Goal: Task Accomplishment & Management: Manage account settings

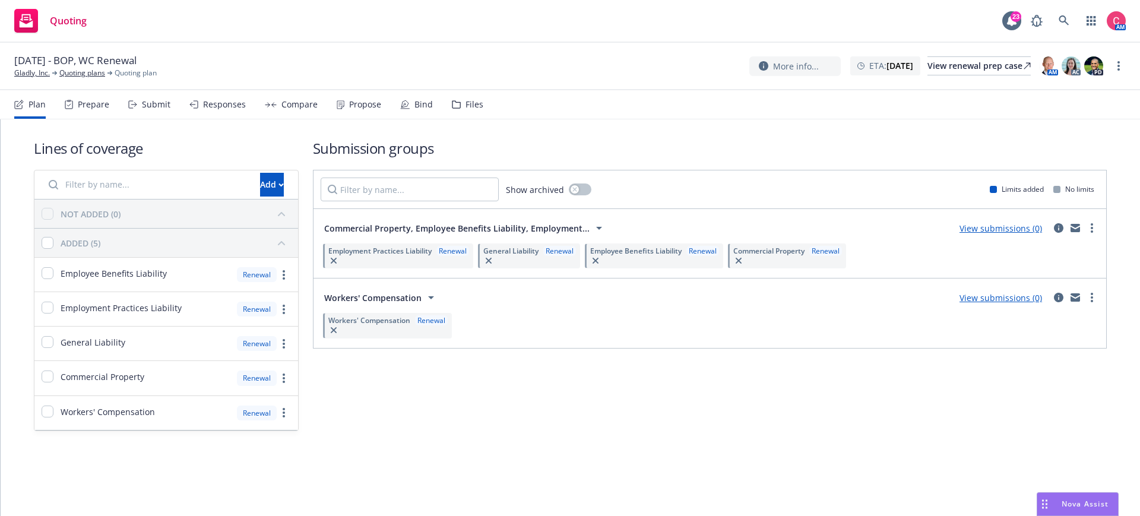
click at [465, 100] on div "Files" at bounding box center [474, 104] width 18 height 9
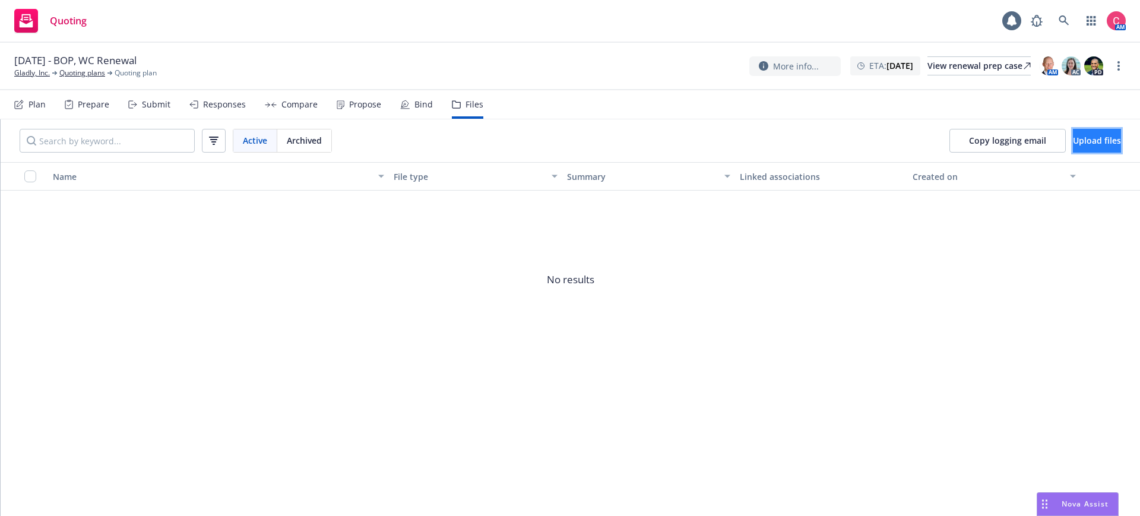
click at [1073, 141] on button "Upload files" at bounding box center [1097, 141] width 48 height 24
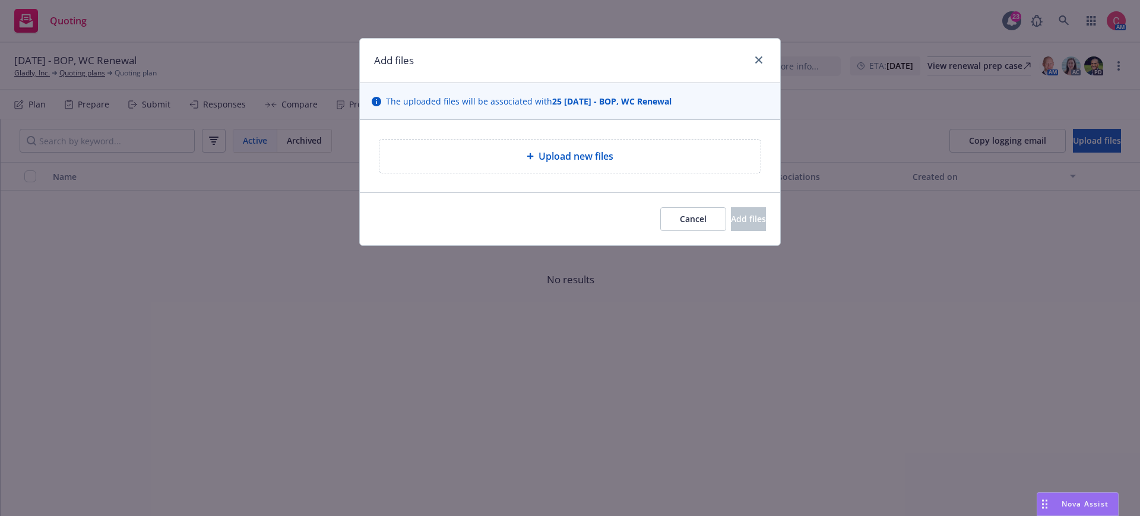
click at [565, 144] on div "Upload new files" at bounding box center [569, 156] width 381 height 33
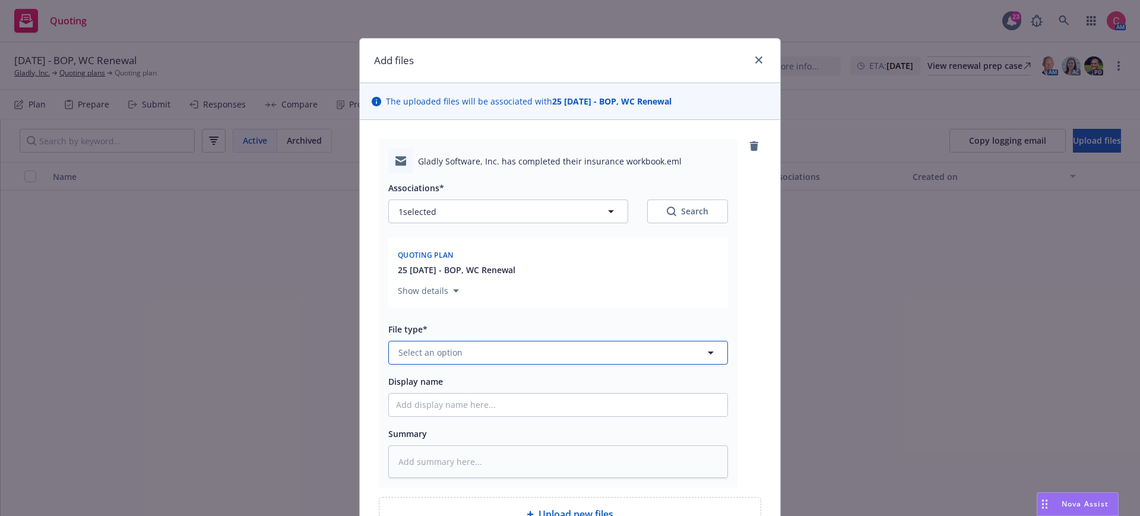
click at [603, 353] on button "Select an option" at bounding box center [558, 353] width 340 height 24
type input "work"
click at [588, 299] on div "Workbook" at bounding box center [558, 288] width 338 height 31
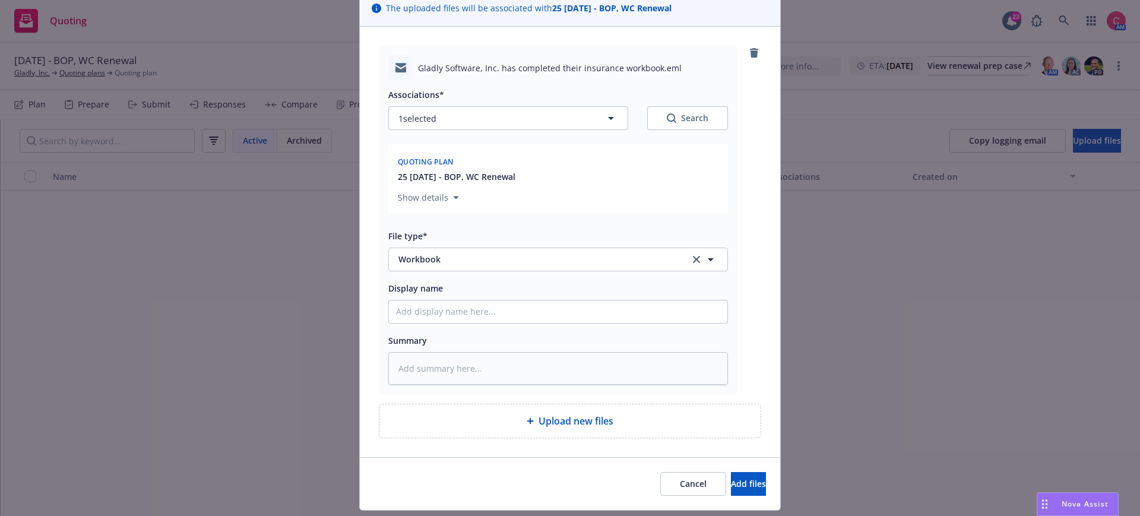
scroll to position [126, 0]
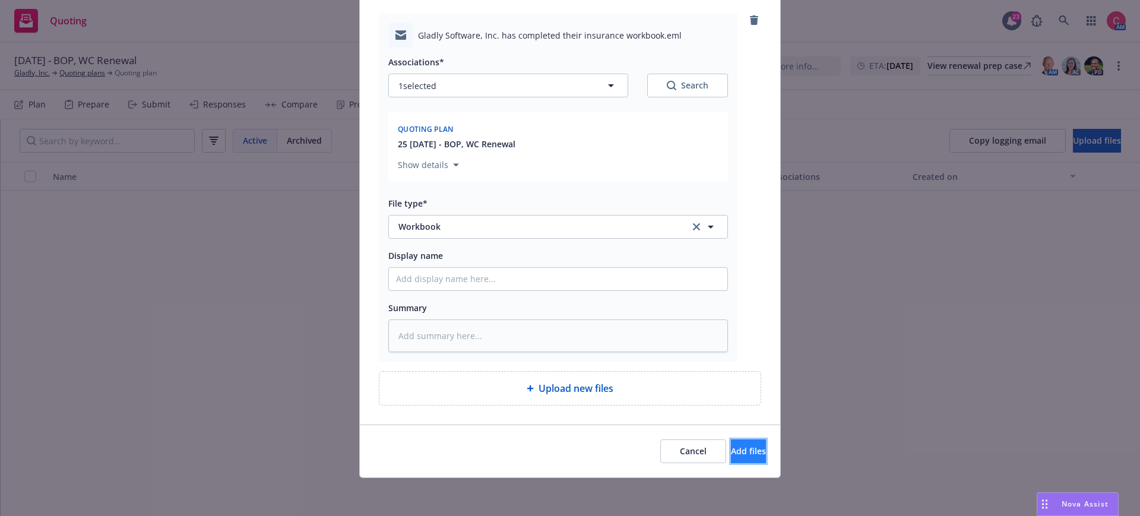
click at [745, 451] on span "Add files" at bounding box center [748, 450] width 35 height 11
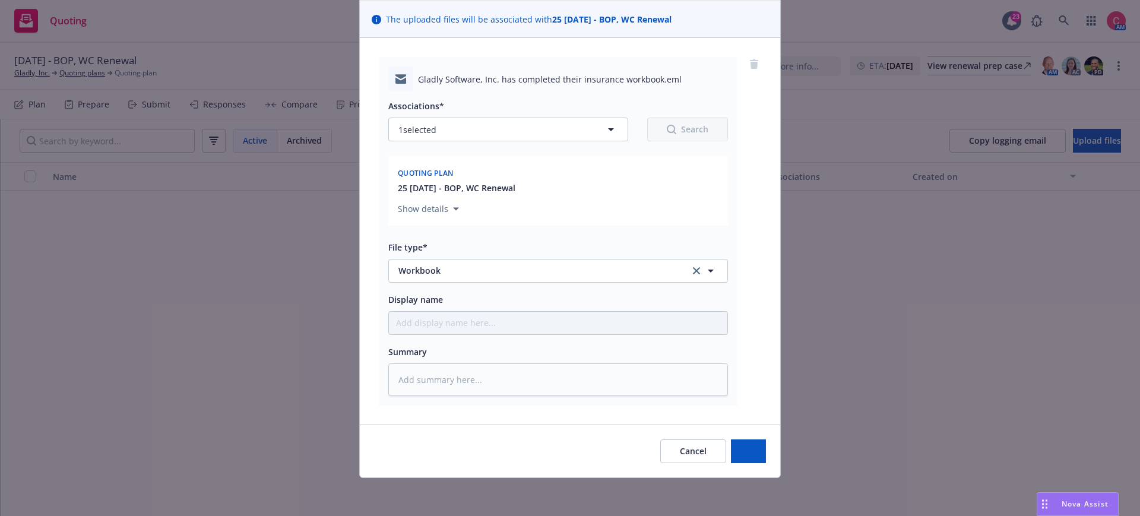
scroll to position [82, 0]
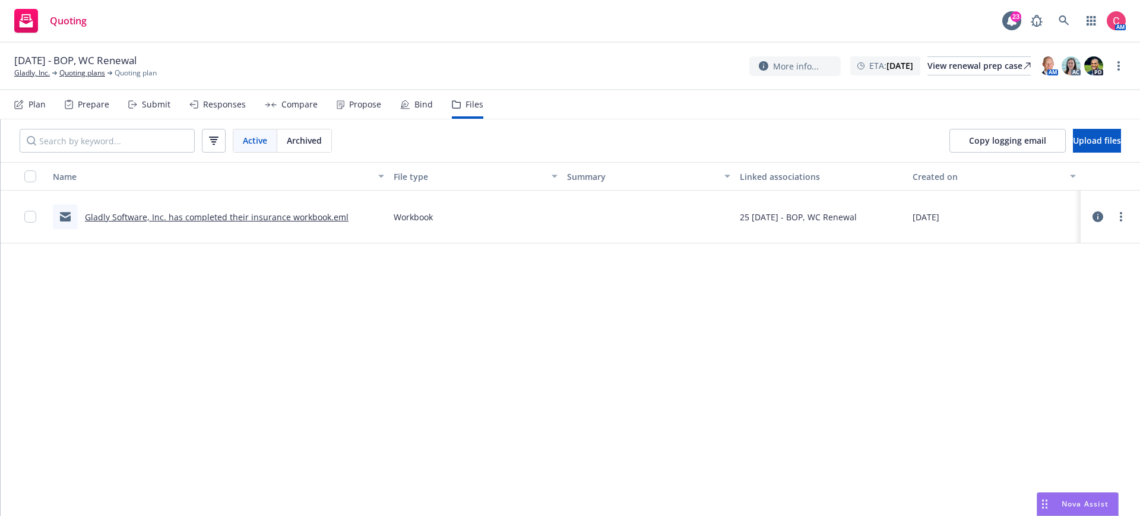
click at [1102, 215] on icon at bounding box center [1097, 216] width 11 height 11
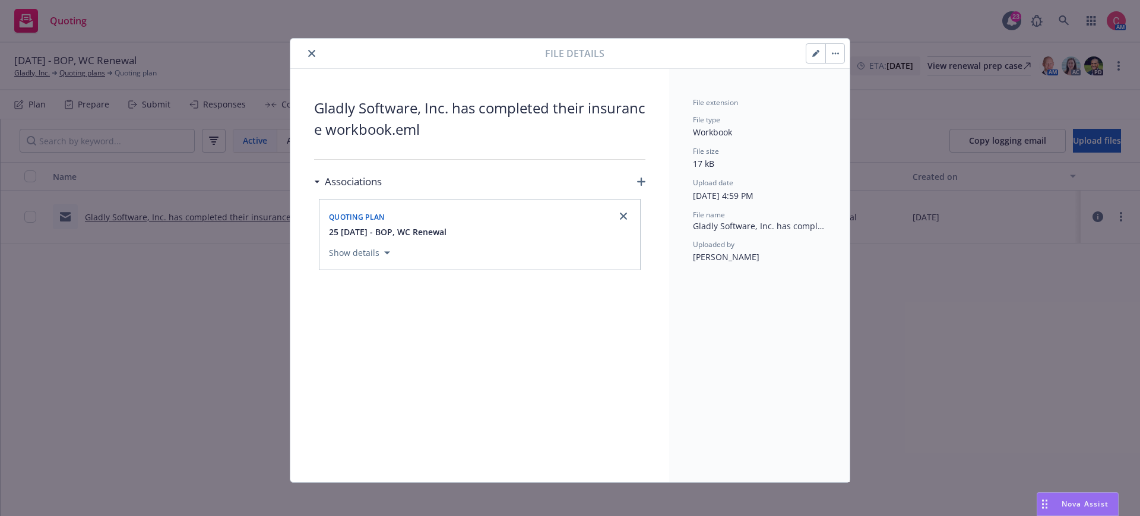
click at [816, 61] on button "button" at bounding box center [815, 53] width 19 height 19
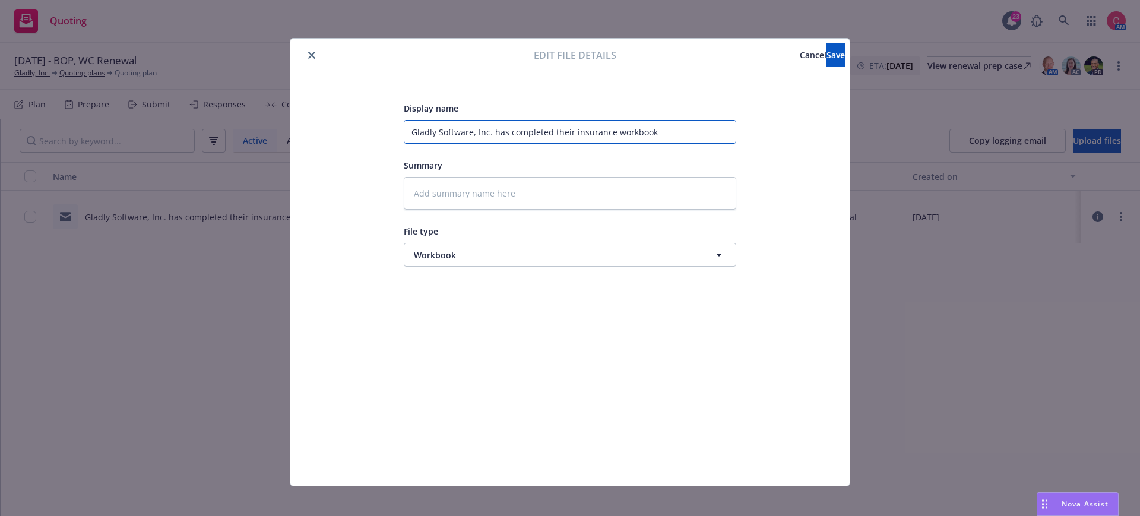
click at [630, 129] on input "Gladly Software, Inc. has completed their insurance workbook" at bounding box center [570, 132] width 332 height 24
type textarea "x"
type input "["
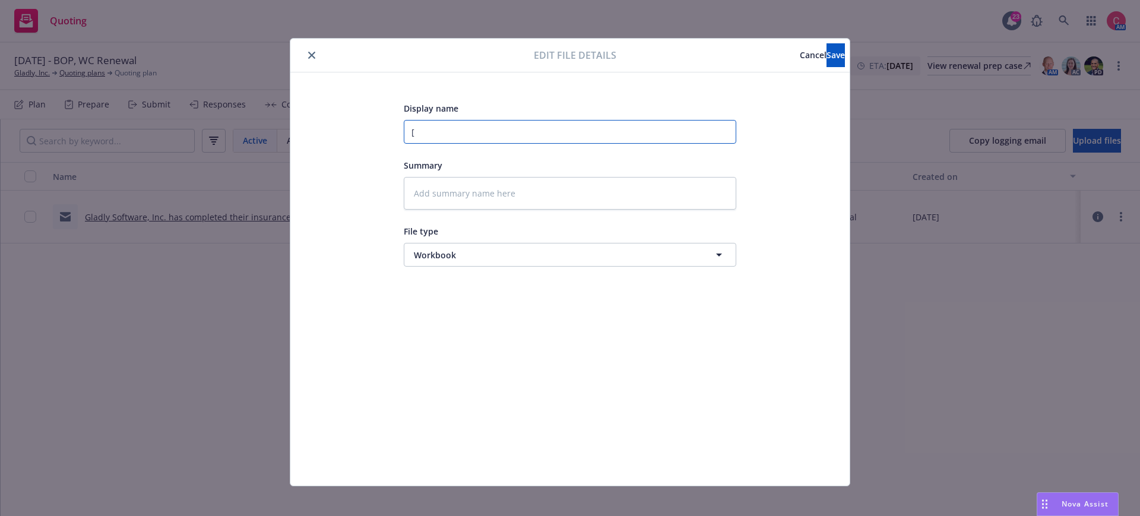
type textarea "x"
type input "[C"
type textarea "x"
type input "[CO"
type textarea "x"
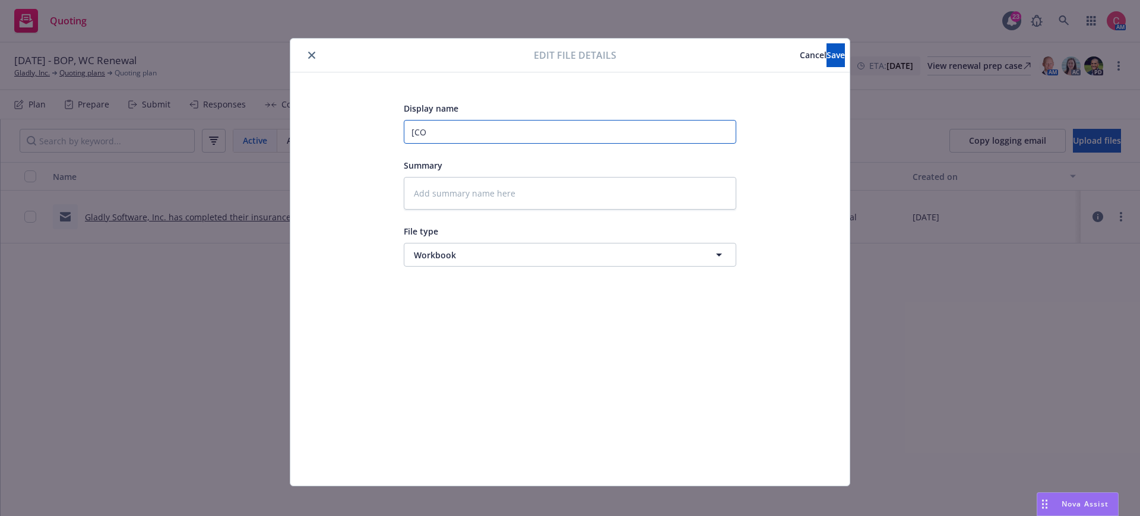
type input "[COM"
type textarea "x"
type input "[COMP"
type textarea "x"
type input "[COMPL"
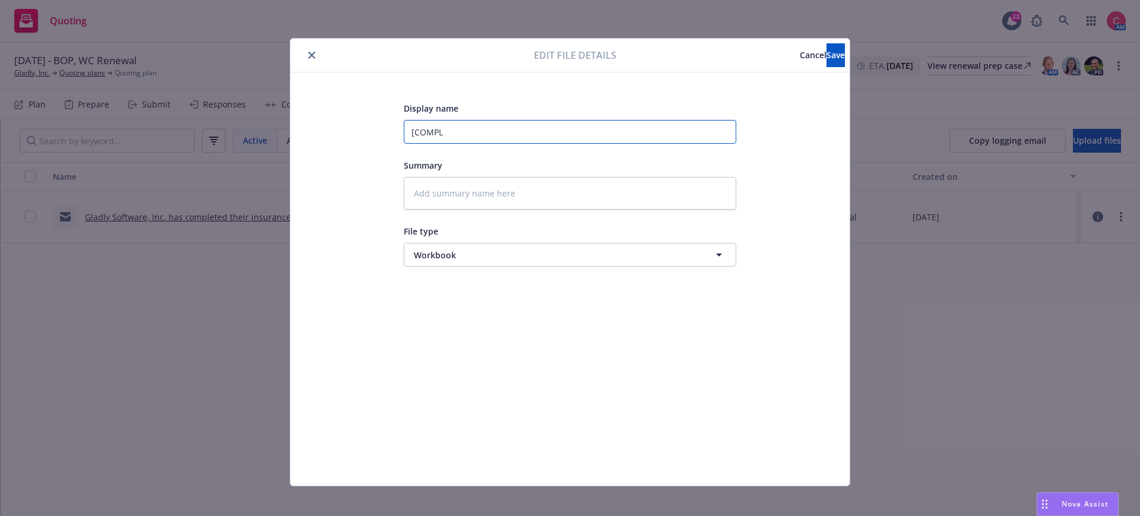
type textarea "x"
type input "[COMPLET"
type textarea "x"
type input "[COMPLETE"
type textarea "x"
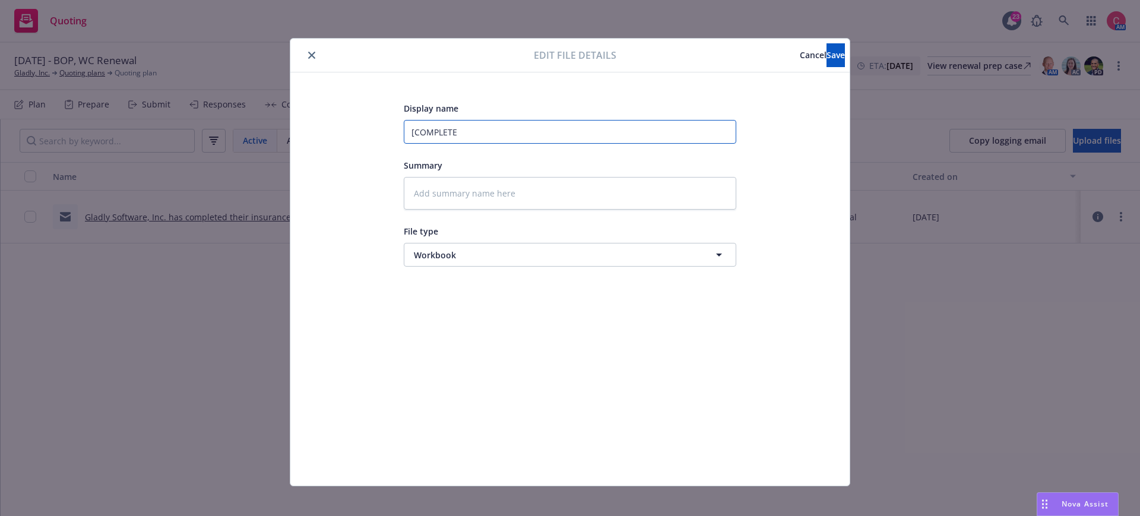
type input "[COMPLETED"
type textarea "x"
type input "[COMPLETED]"
type textarea "x"
type input "[COMPLETED]"
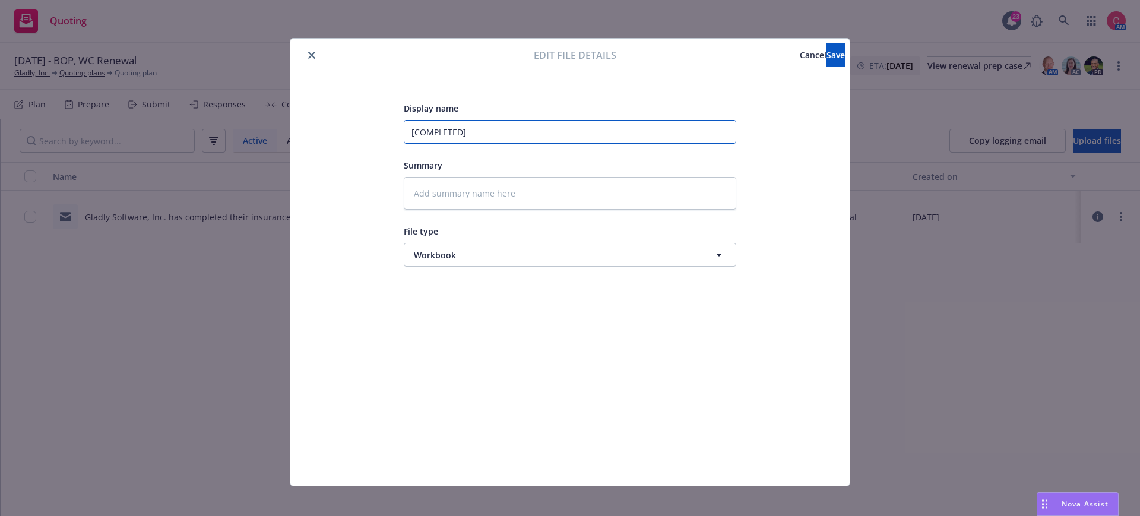
type textarea "x"
type input "[COMPLETED] 2"
type textarea "x"
type input "[COMPLETED] 25"
type textarea "x"
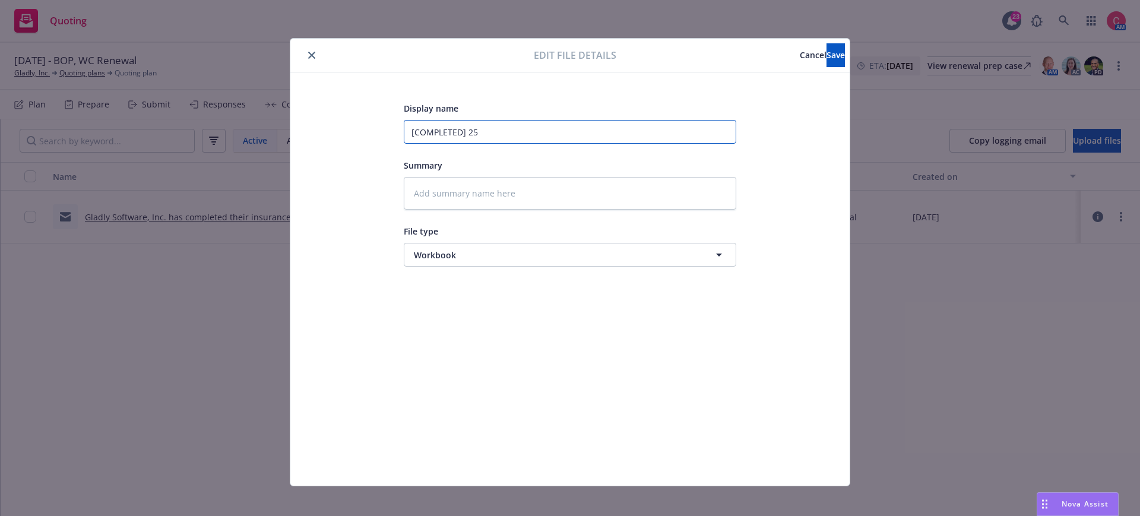
type input "[COMPLETED] 25"
type textarea "x"
type input "[COMPLETED] 25 I"
type textarea "x"
type input "[COMPLETED] 25 In"
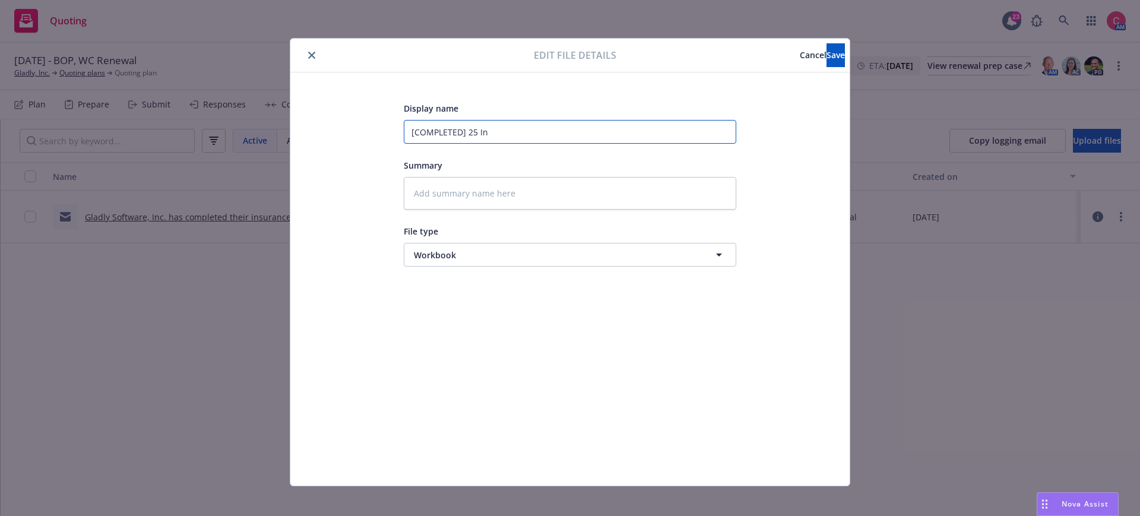
type textarea "x"
type input "[COMPLETED] 25 Ind"
type textarea "x"
type input "[COMPLETED] 25 Indi"
type textarea "x"
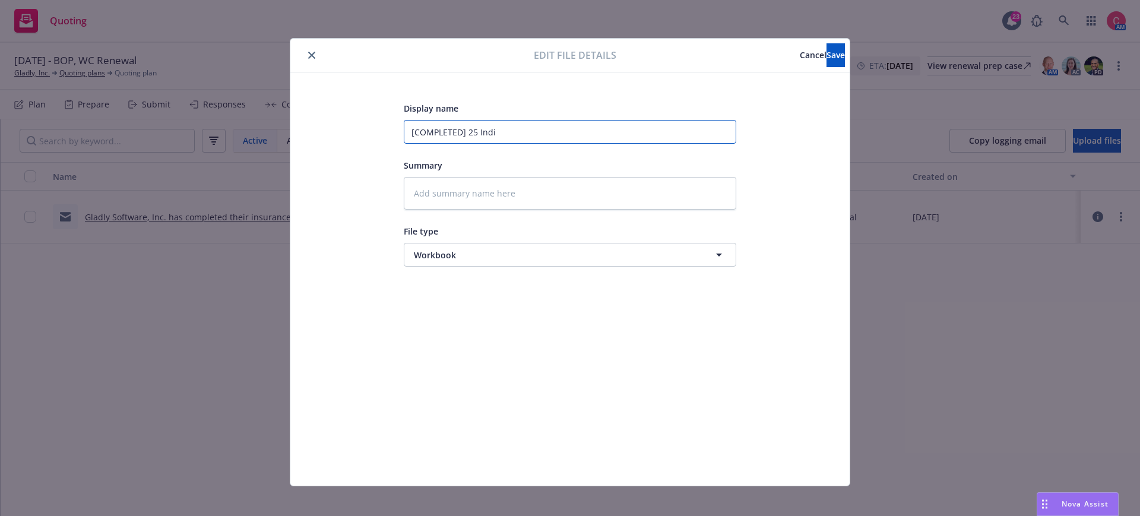
type input "[COMPLETED] 25 Indio"
type textarea "x"
type input "[COMPLETED] 25 Indio"
type textarea "x"
type input "[COMPLETED] 25 Indio C"
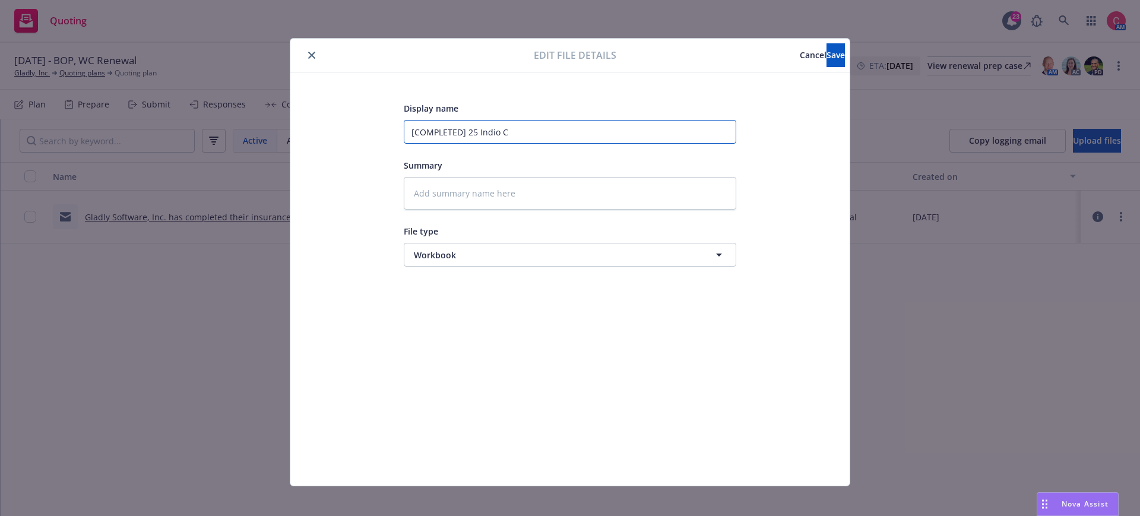
type textarea "x"
type input "[COMPLETED] 25 Indio Co"
type textarea "x"
type input "[COMPLETED] 25 Indio Comp"
type textarea "x"
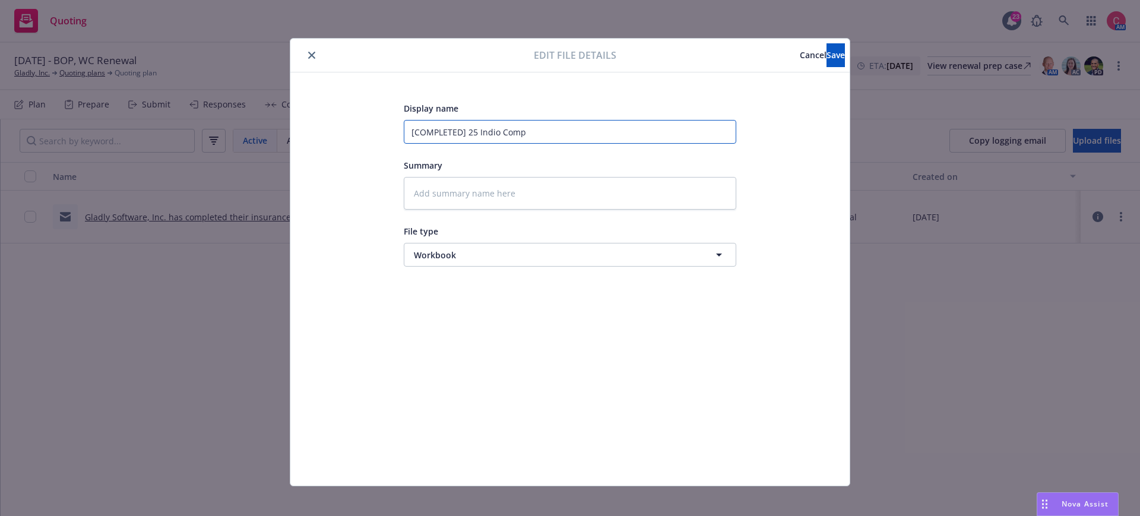
type input "[COMPLETED] 25 Indio Compl"
type textarea "x"
type input "[COMPLETED] 25 Indio Comple"
type textarea "x"
type input "[COMPLETED] 25 Indio Complet"
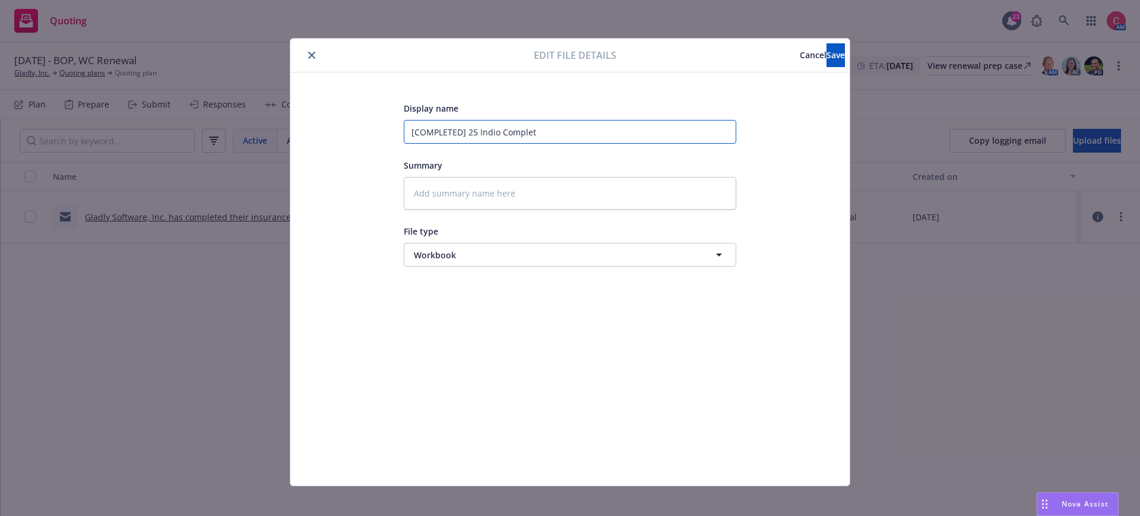
type textarea "x"
type input "[COMPLETED] 25 Indio Complete"
type textarea "x"
type input "[COMPLETED] 25 Indio Completed"
type textarea "x"
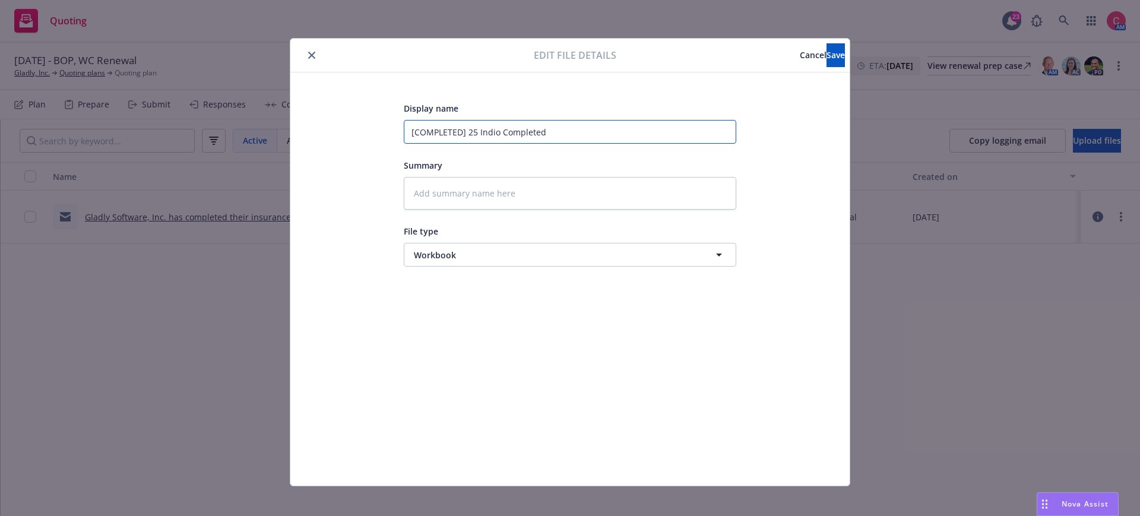
type input "[COMPLETED] 25 Indio Completed"
type textarea "x"
type input "[COMPLETED] 25 Indio Completed W"
type textarea "x"
type input "[COMPLETED] 25 Indio Completed Wor"
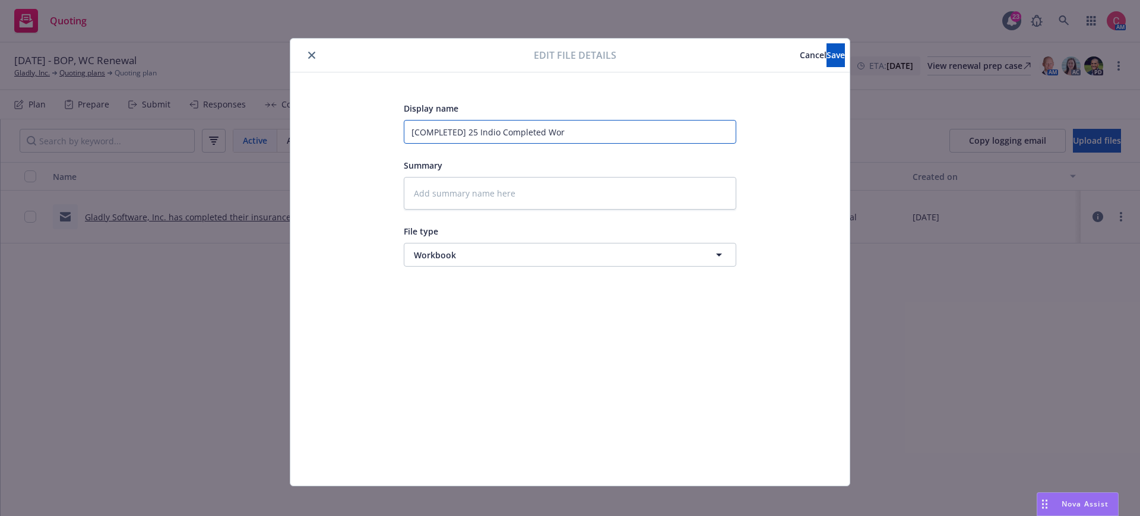
type textarea "x"
type input "[COMPLETED] 25 Indio Completed Work"
type textarea "x"
type input "[COMPLETED] 25 Indio Completed Workb"
type textarea "x"
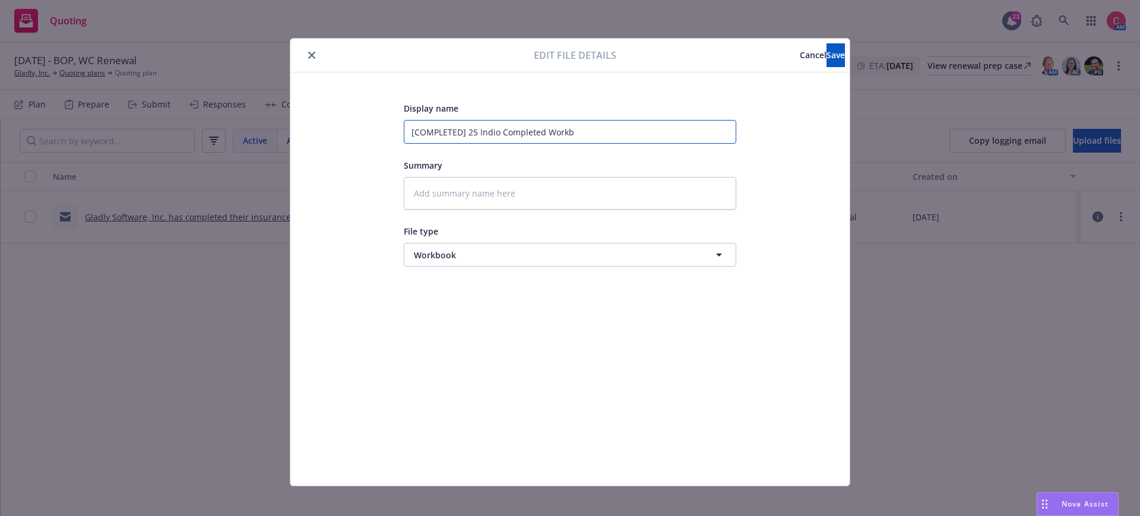
type input "[COMPLETED] 25 Indio Completed Workbo"
type textarea "x"
type input "[COMPLETED] 25 Indio Completed Workboo"
type textarea "x"
type input "[COMPLETED] 25 Indio Completed Workbook"
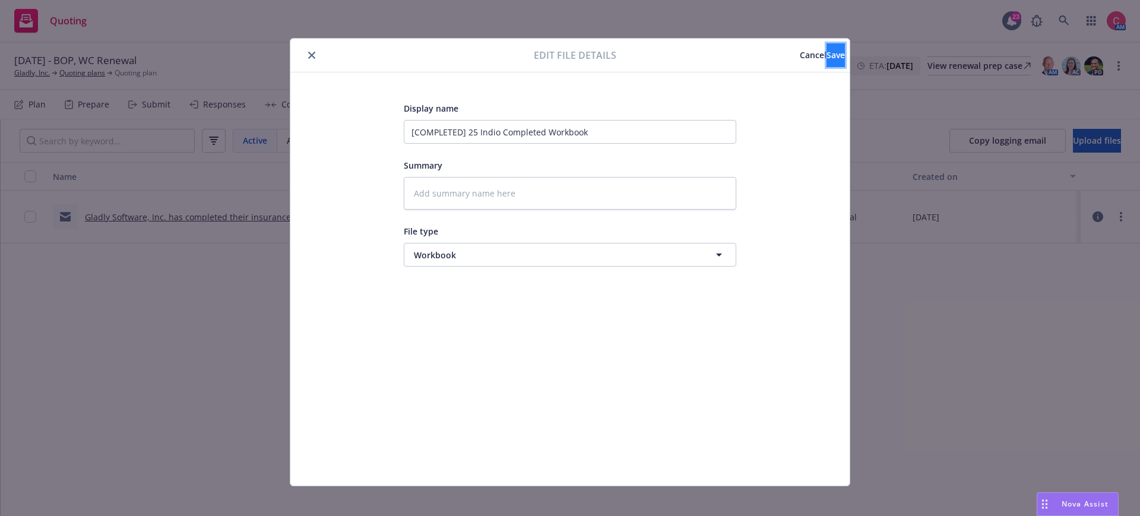
click at [826, 59] on button "Save" at bounding box center [835, 55] width 18 height 24
type textarea "x"
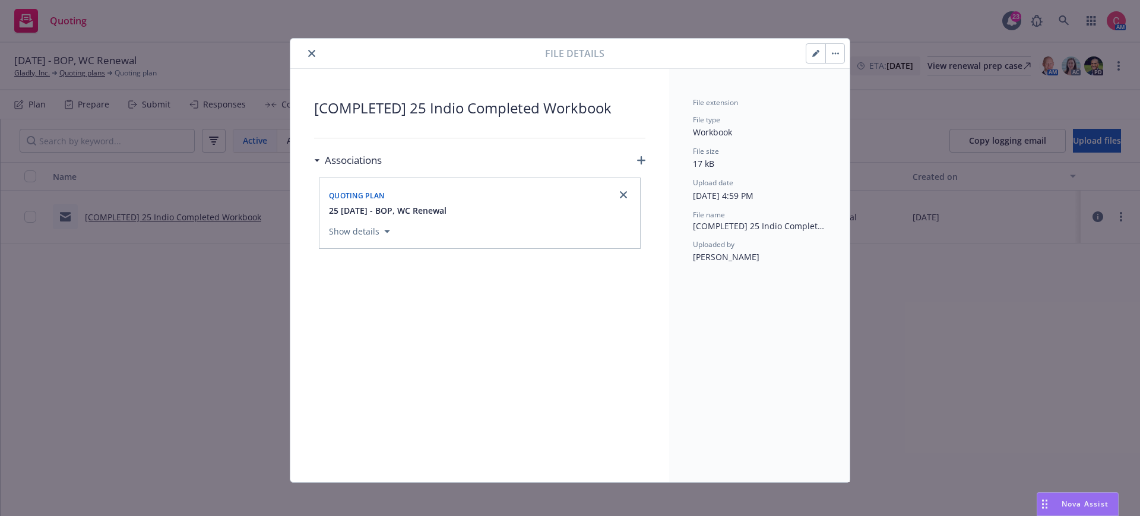
click at [310, 57] on button "close" at bounding box center [312, 53] width 14 height 14
